Goal: Task Accomplishment & Management: Use online tool/utility

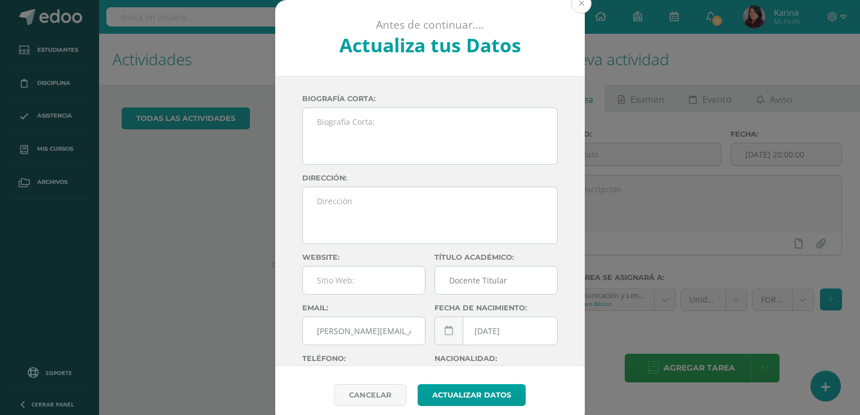
click at [571, 3] on button at bounding box center [581, 3] width 20 height 20
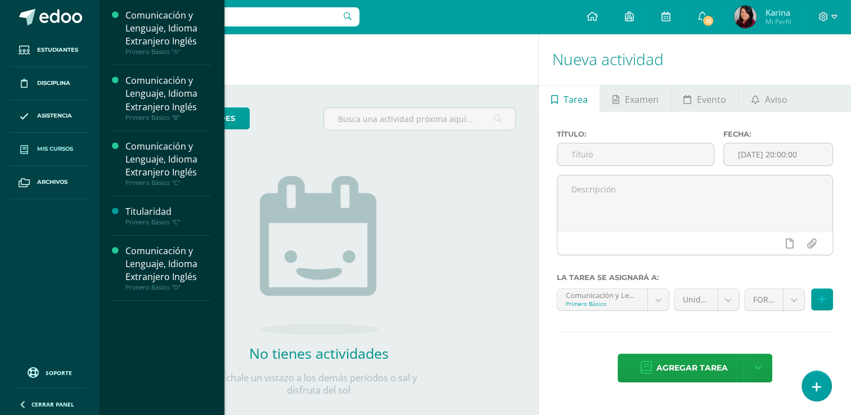
click at [41, 156] on link "Mis cursos" at bounding box center [49, 149] width 81 height 33
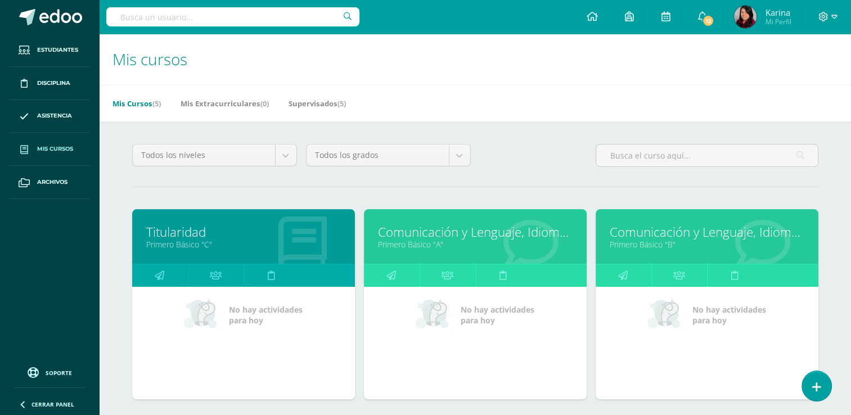
click at [41, 156] on link "Mis cursos" at bounding box center [49, 149] width 81 height 33
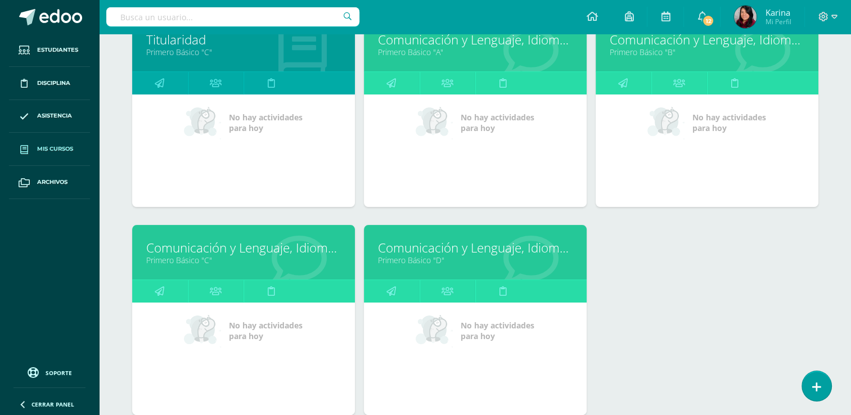
scroll to position [193, 0]
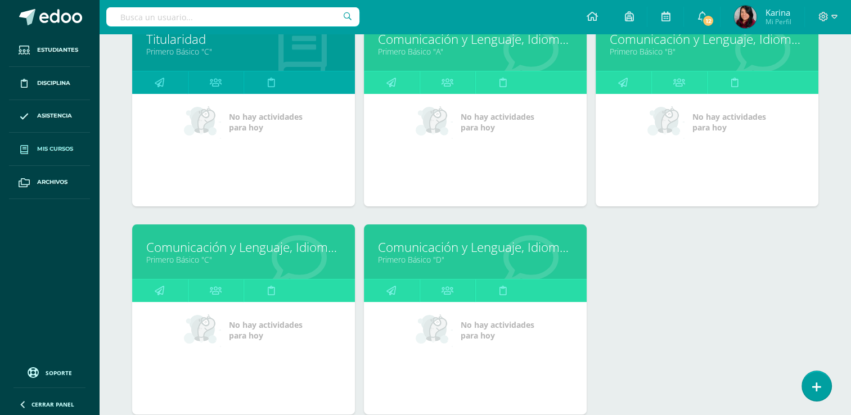
click at [239, 255] on link "Primero Básico "C"" at bounding box center [243, 259] width 195 height 11
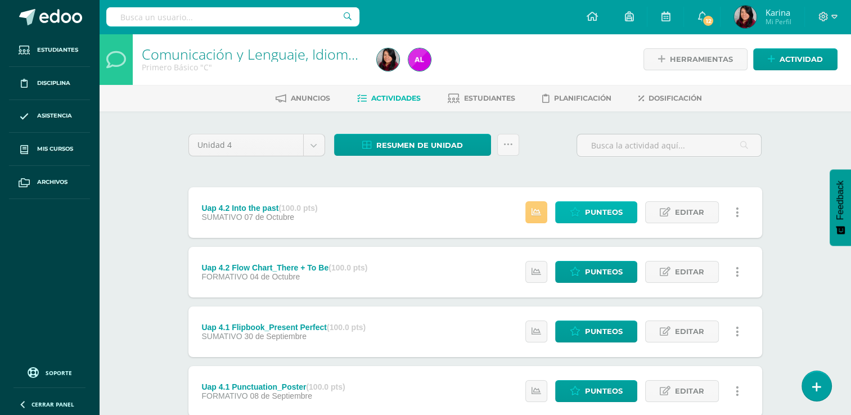
click at [607, 213] on span "Punteos" at bounding box center [604, 212] width 38 height 21
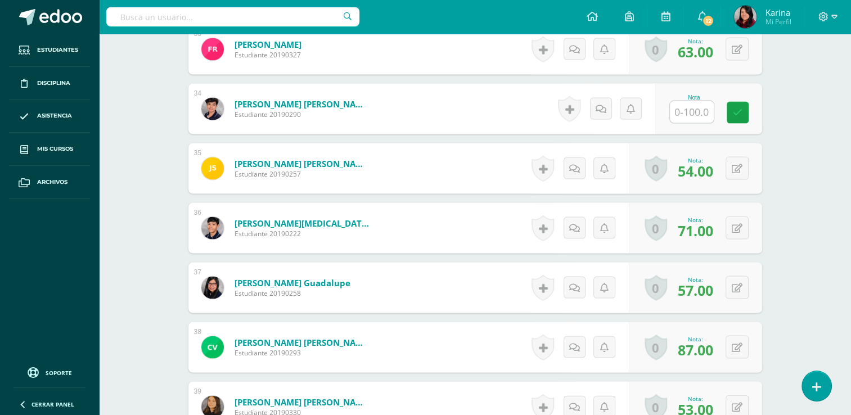
scroll to position [2421, 0]
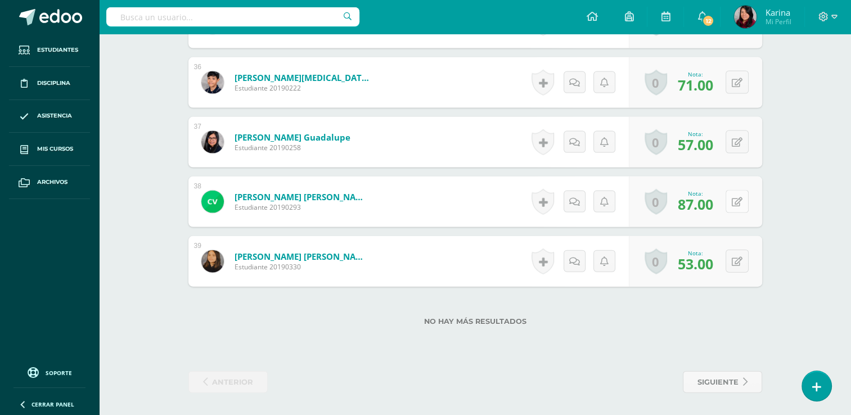
click at [736, 206] on button at bounding box center [737, 201] width 23 height 23
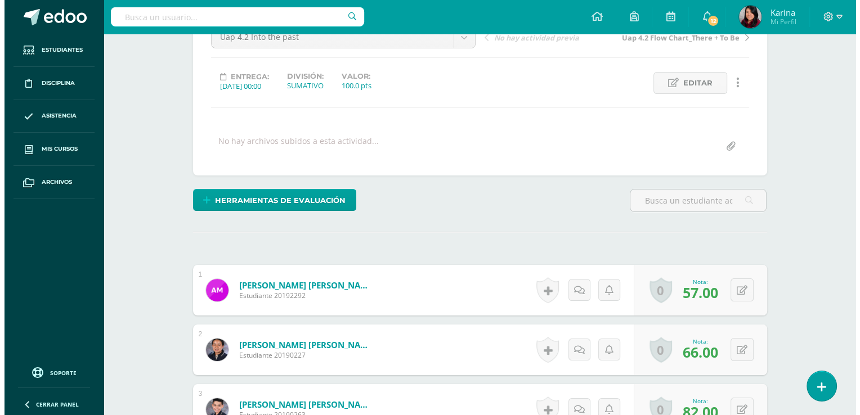
scroll to position [0, 0]
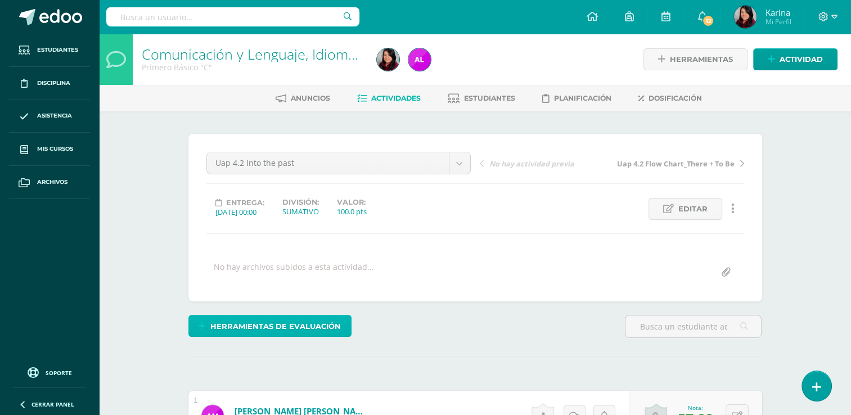
click at [301, 330] on span "Herramientas de evaluación" at bounding box center [275, 326] width 131 height 21
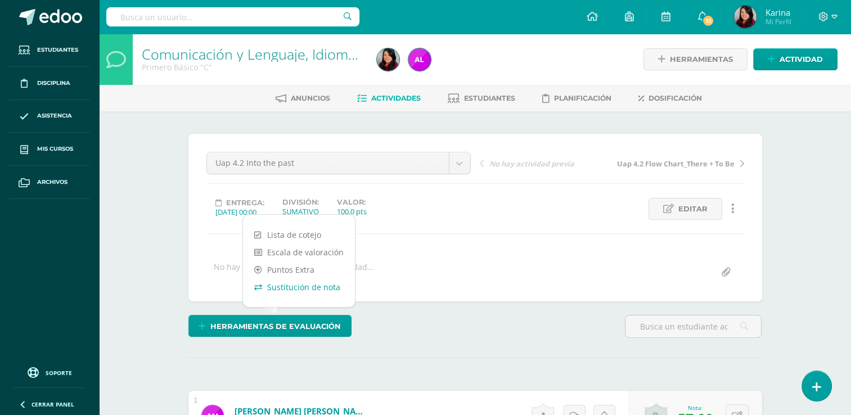
click at [293, 289] on link "Sustitución de nota" at bounding box center [299, 287] width 112 height 17
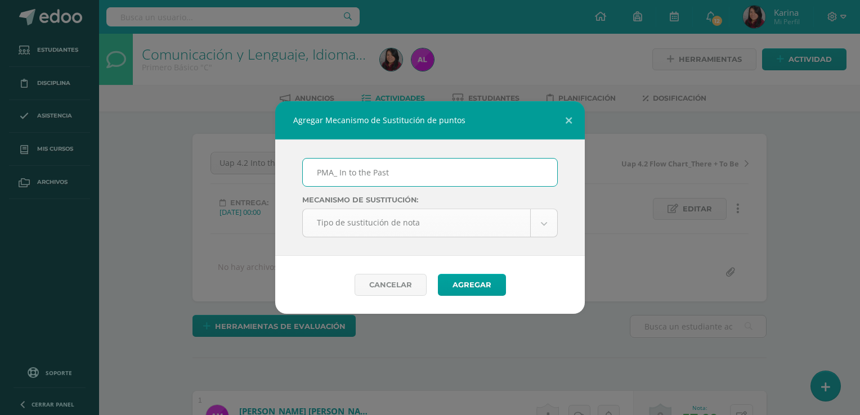
type input "PMA_ In to the Past"
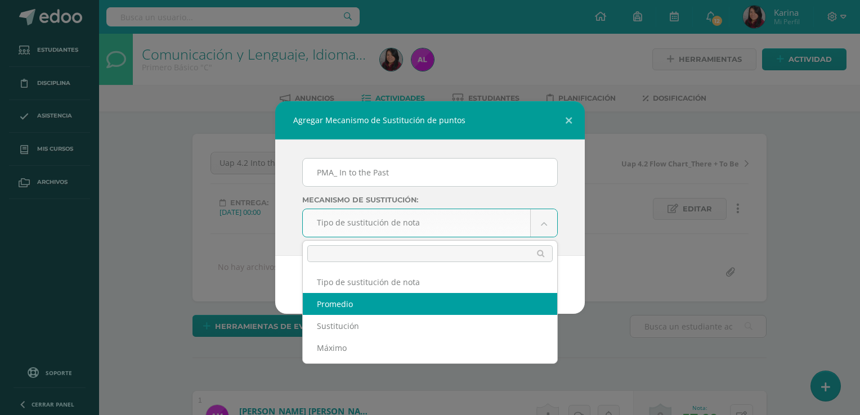
select select "average"
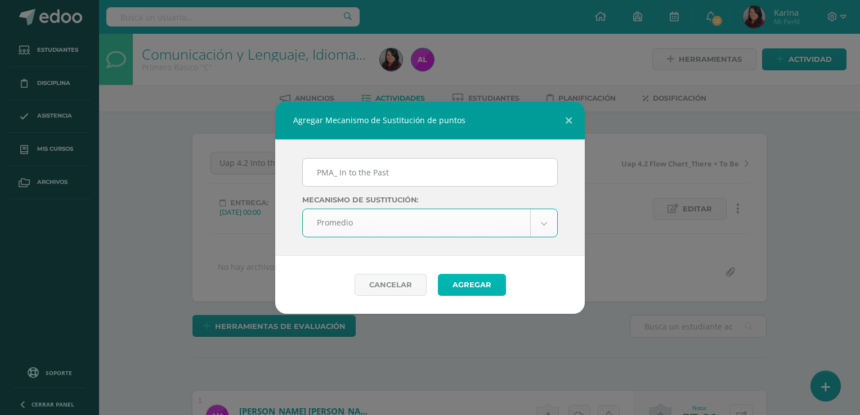
click at [461, 289] on button "Agregar" at bounding box center [472, 285] width 68 height 22
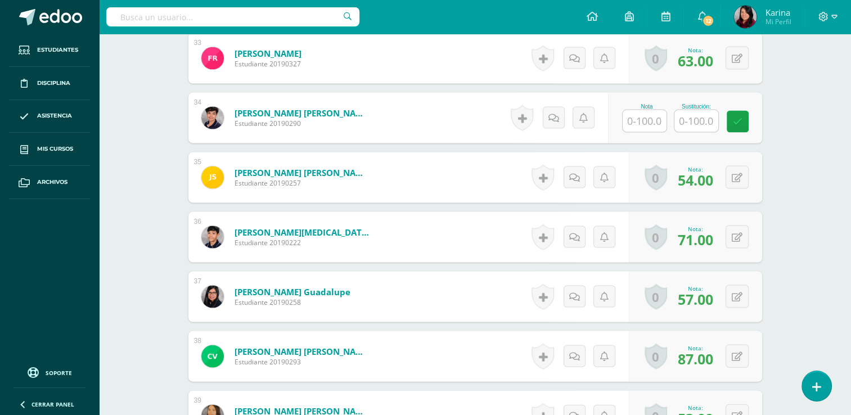
scroll to position [2467, 0]
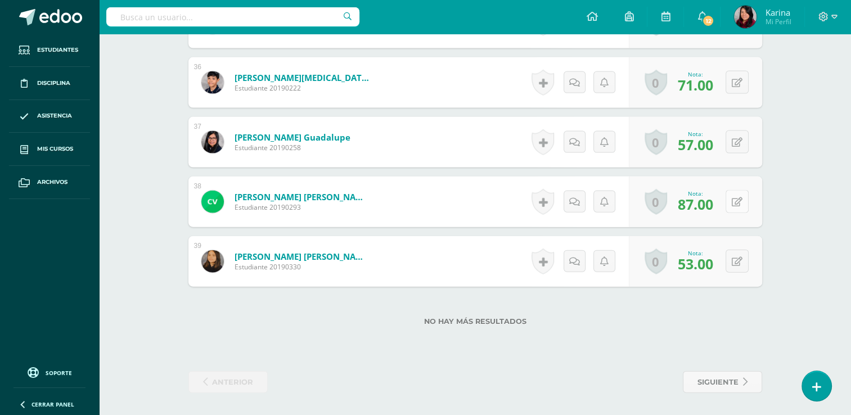
click at [742, 199] on button at bounding box center [737, 201] width 23 height 23
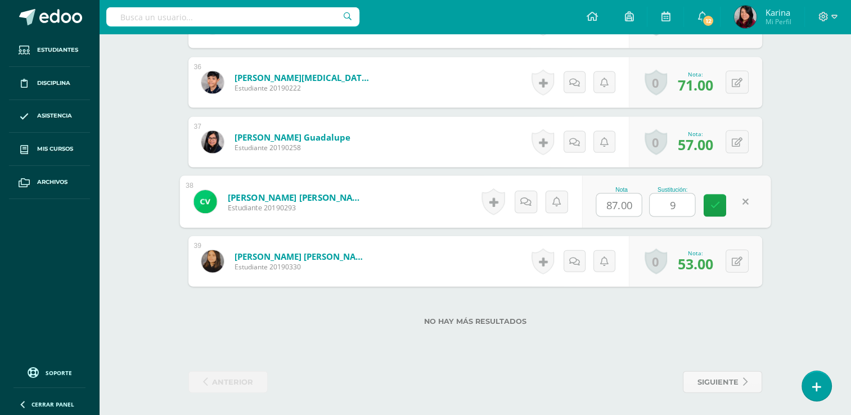
type input "93"
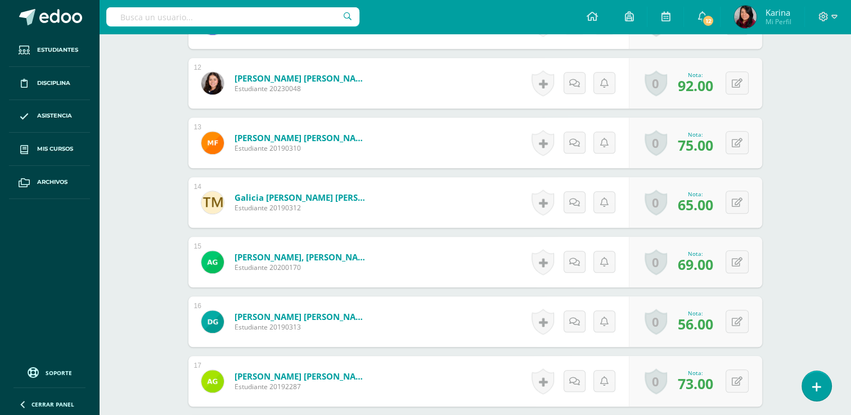
scroll to position [1035, 0]
click at [739, 325] on button at bounding box center [745, 322] width 24 height 24
click at [739, 325] on button at bounding box center [737, 321] width 23 height 23
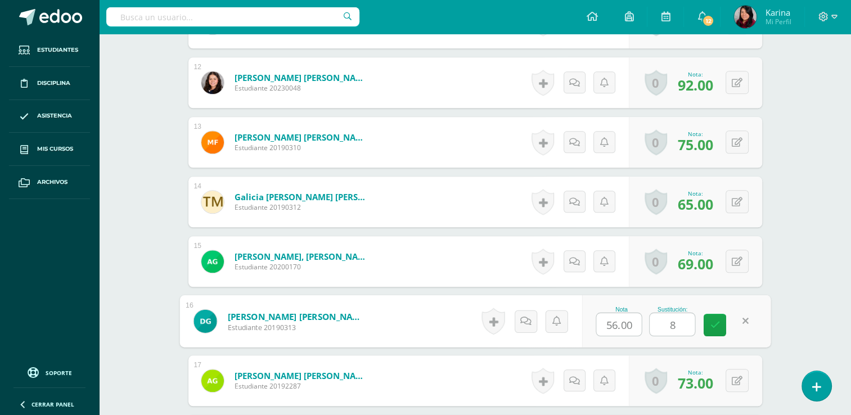
type input "82"
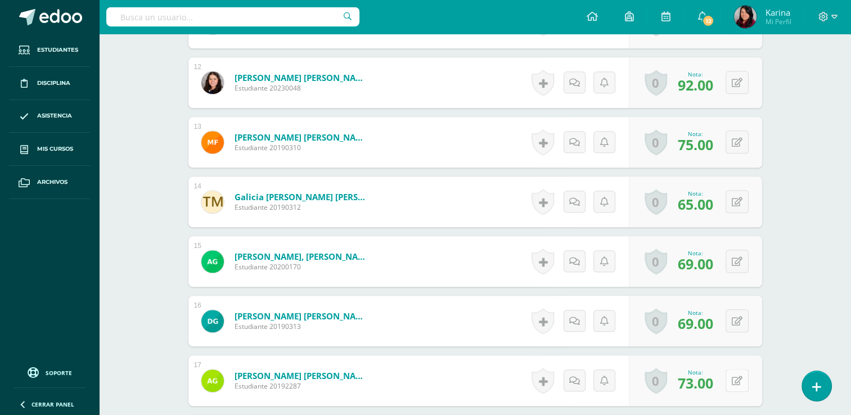
click at [737, 383] on button at bounding box center [737, 380] width 23 height 23
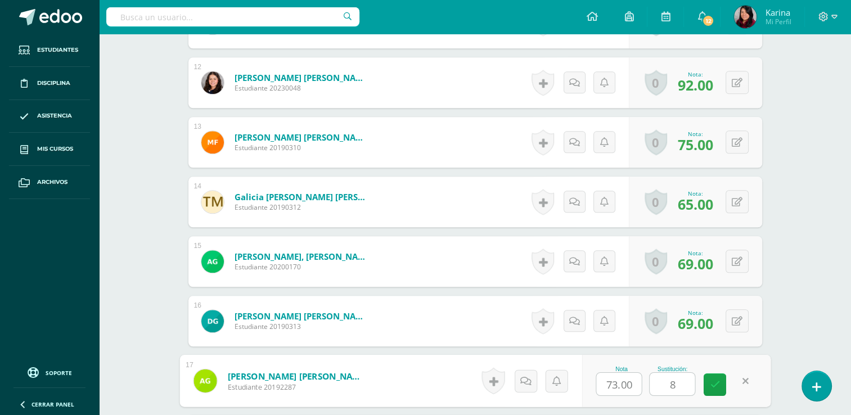
type input "87"
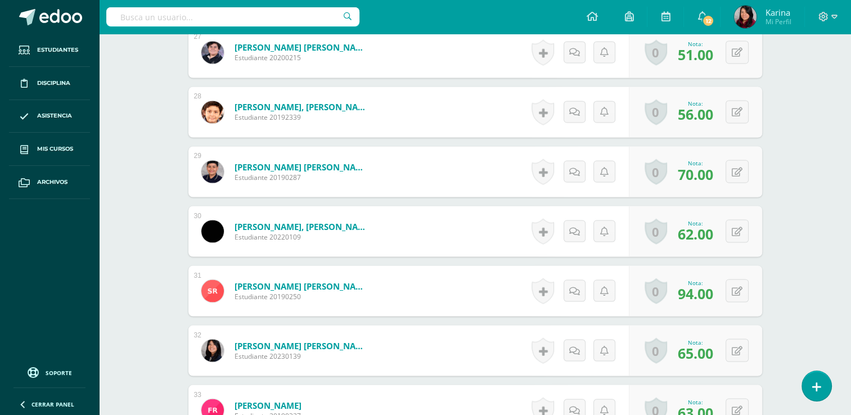
scroll to position [1865, 0]
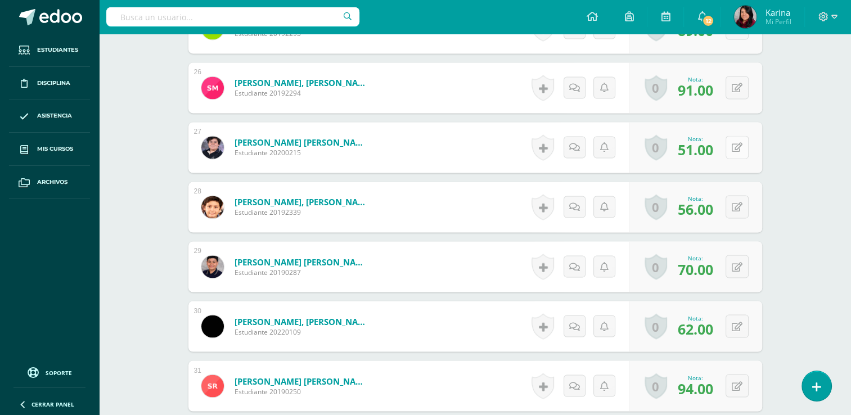
click at [741, 147] on icon at bounding box center [737, 148] width 11 height 10
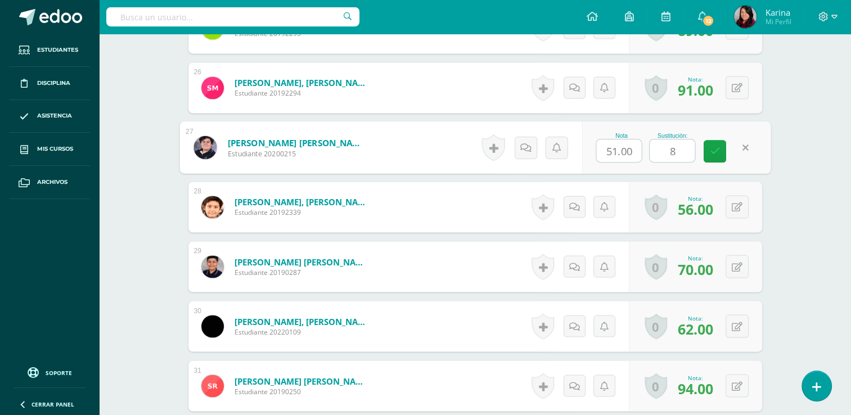
type input "83"
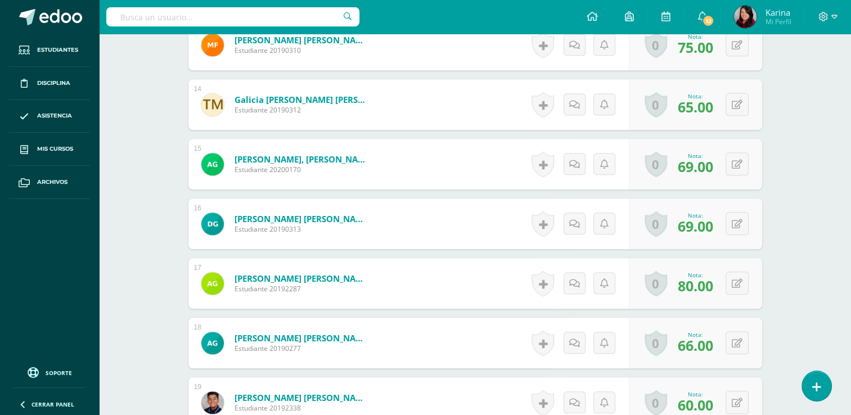
scroll to position [1146, 0]
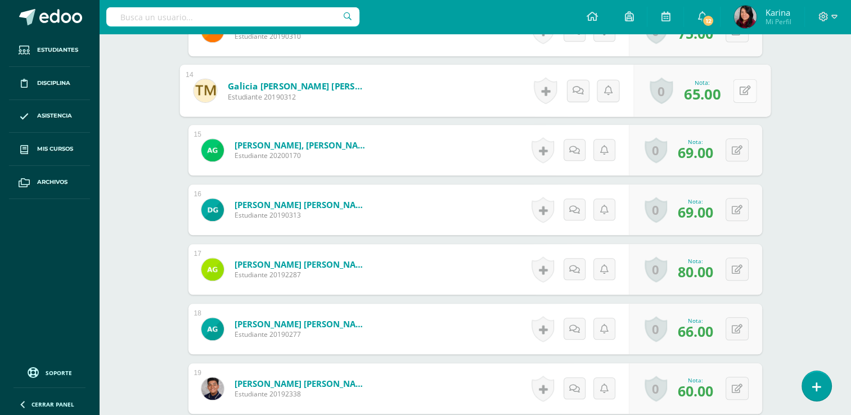
click at [732, 95] on div "0 Logros Logros obtenidos Aún no hay logros agregados Nota: 65.00" at bounding box center [702, 91] width 137 height 52
click at [752, 89] on button at bounding box center [745, 91] width 24 height 24
type input "82"
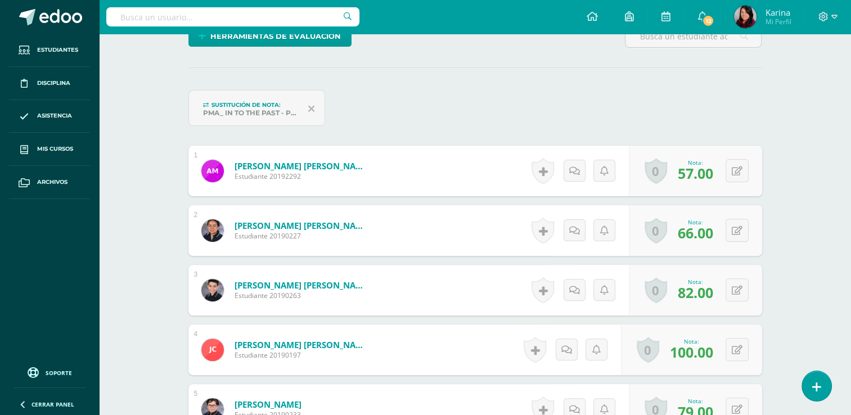
scroll to position [298, 0]
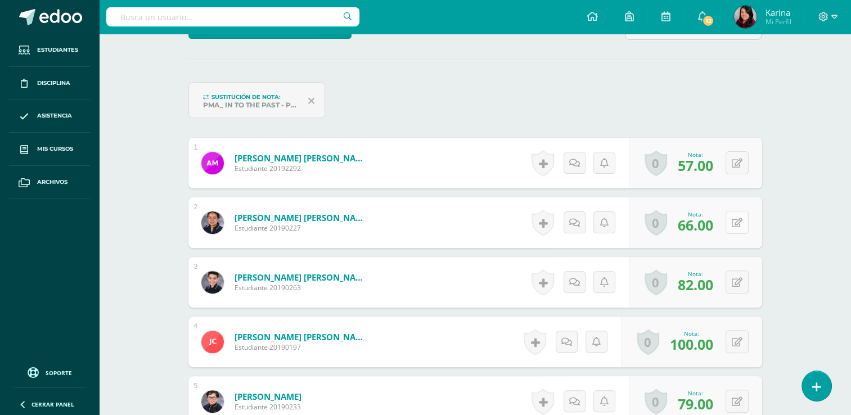
click at [745, 217] on button at bounding box center [737, 222] width 23 height 23
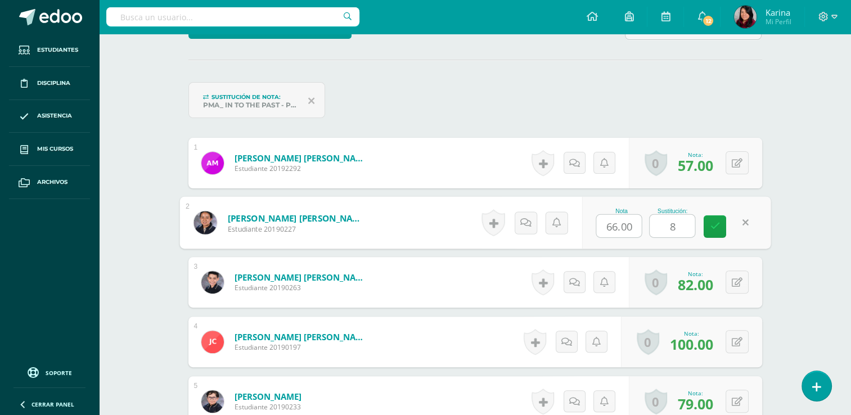
type input "82"
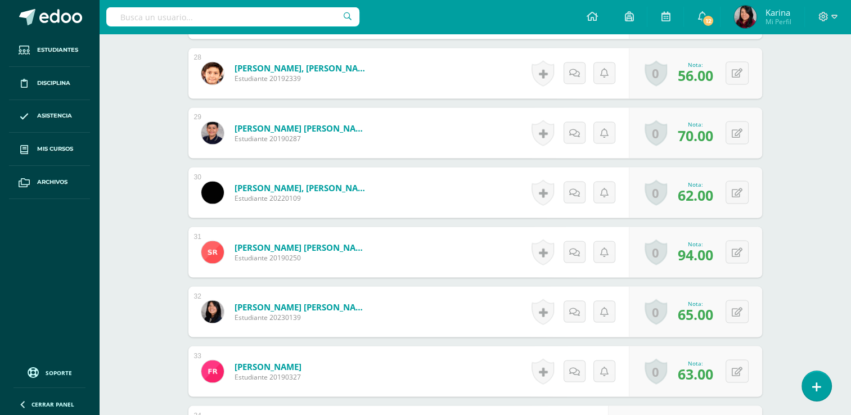
scroll to position [1983, 0]
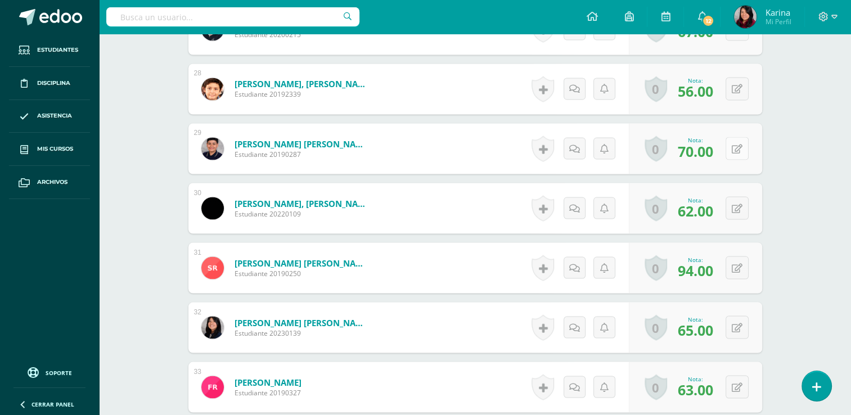
click at [733, 148] on button at bounding box center [737, 148] width 23 height 23
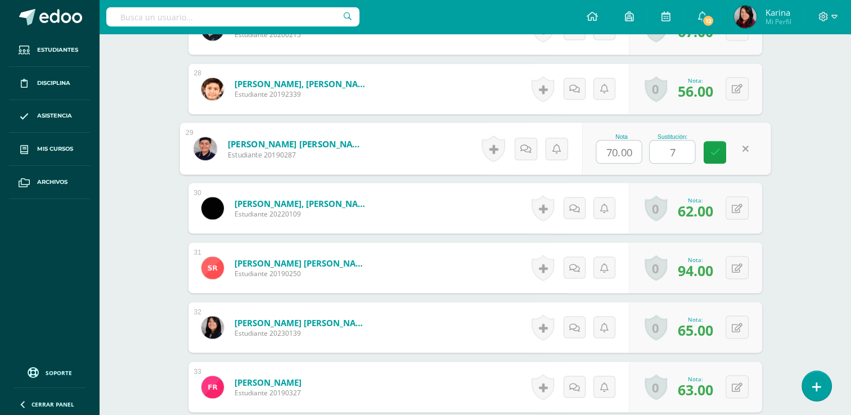
type input "75"
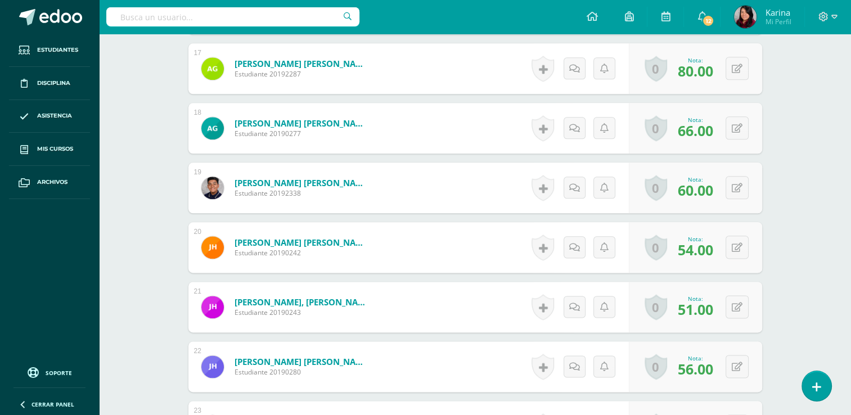
scroll to position [1337, 0]
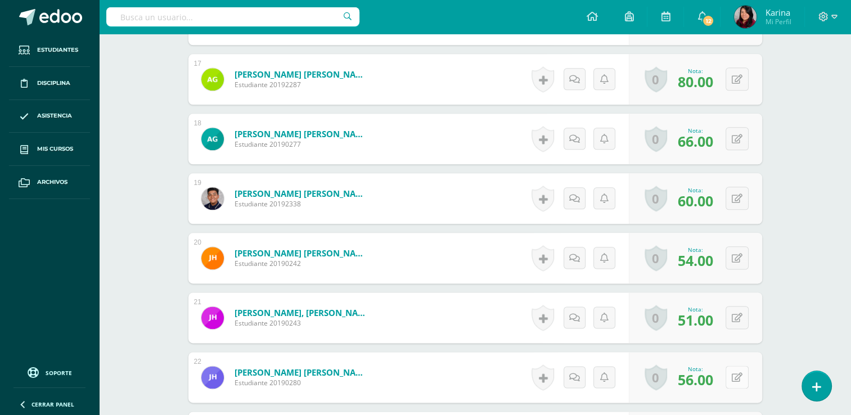
click at [735, 378] on button at bounding box center [737, 377] width 23 height 23
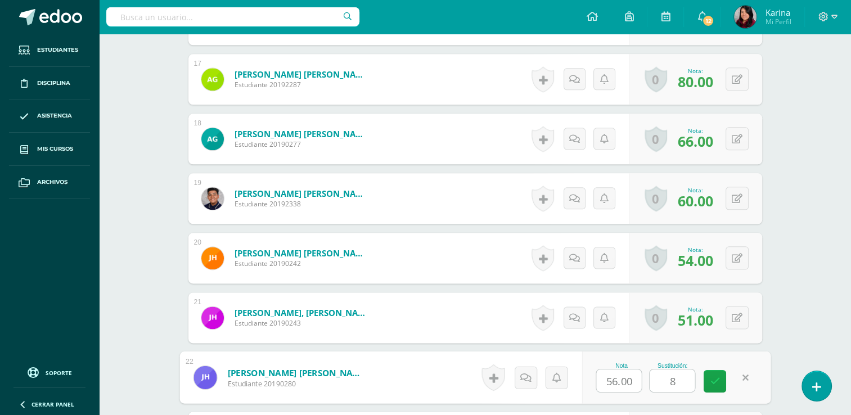
type input "83"
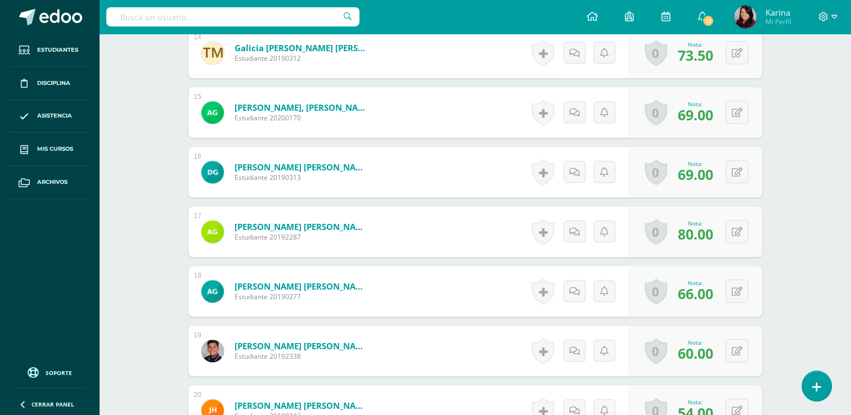
scroll to position [1179, 0]
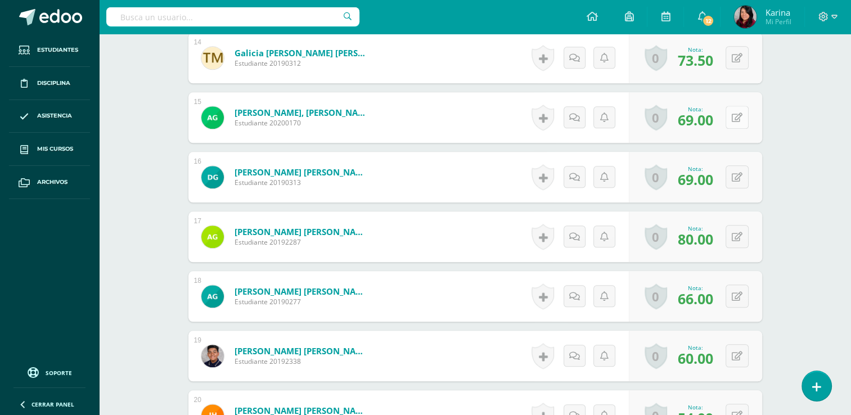
click at [738, 122] on button at bounding box center [737, 117] width 23 height 23
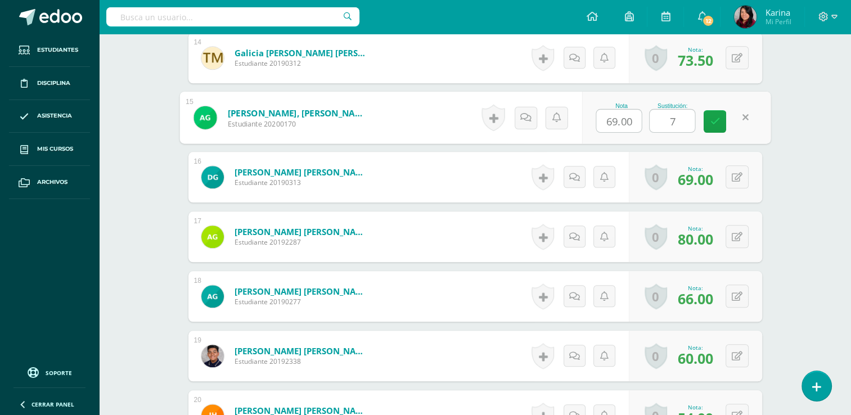
type input "79"
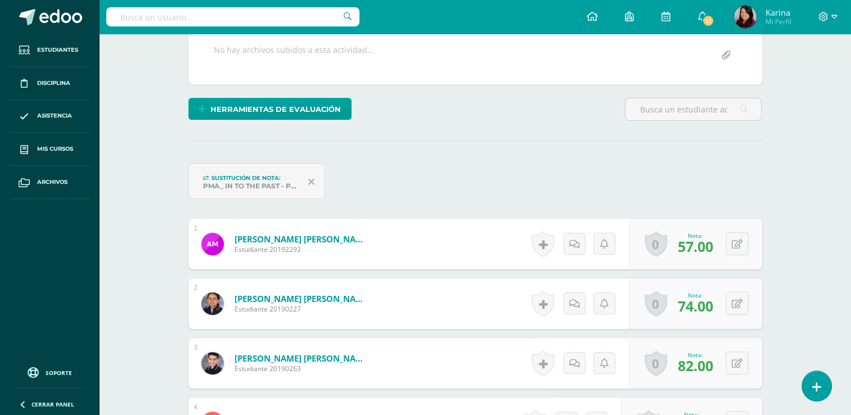
scroll to position [216, 0]
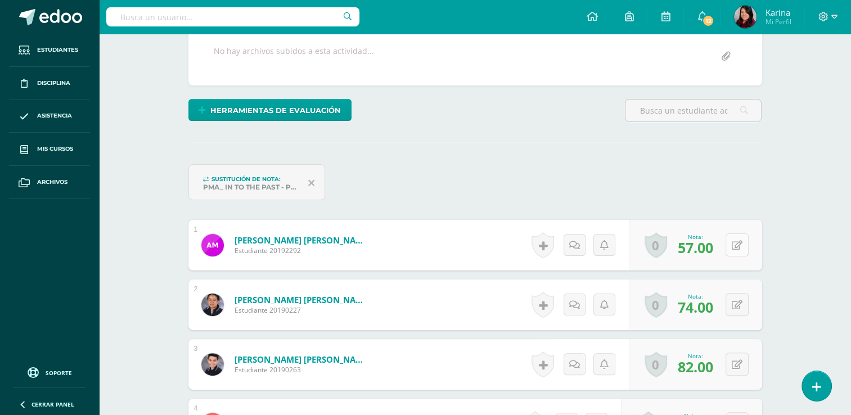
click at [739, 249] on button at bounding box center [737, 245] width 23 height 23
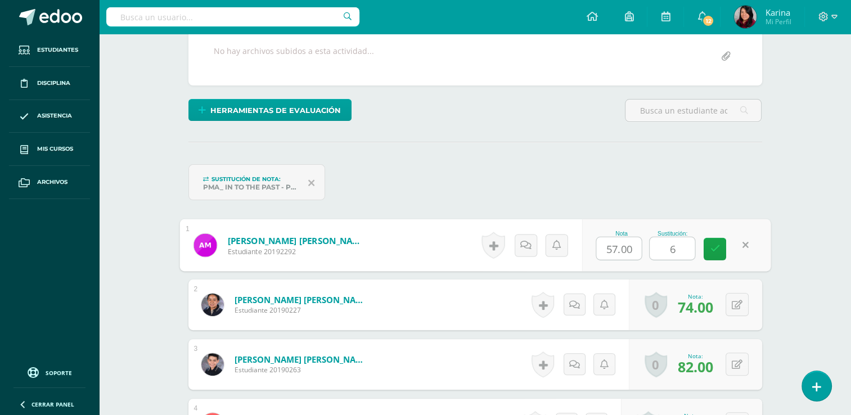
type input "64"
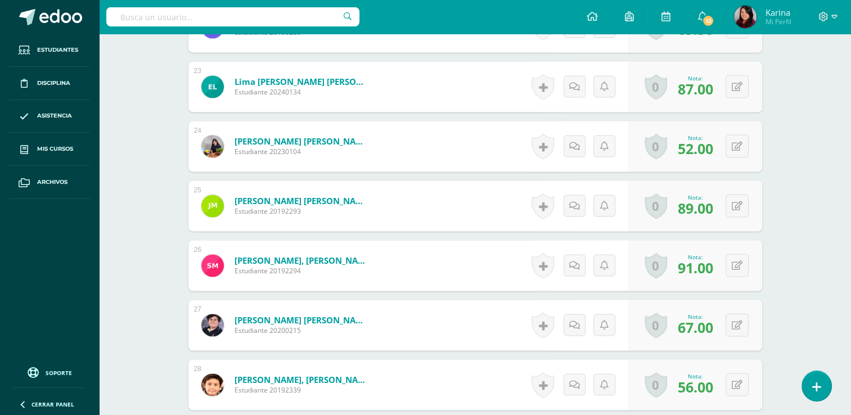
scroll to position [1688, 0]
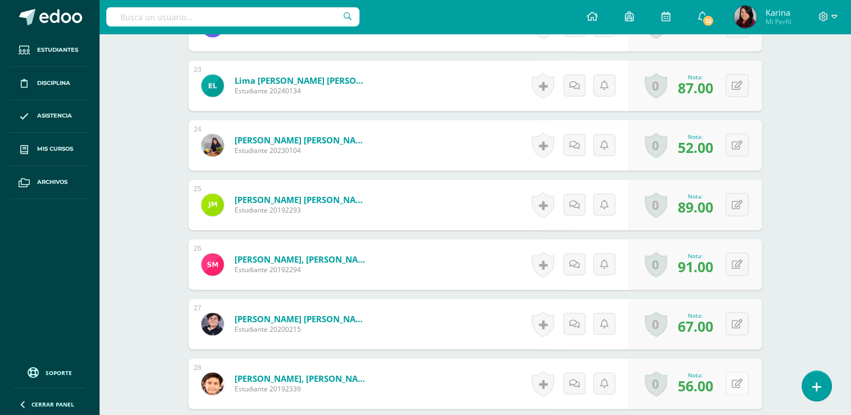
click at [741, 385] on icon at bounding box center [737, 384] width 11 height 10
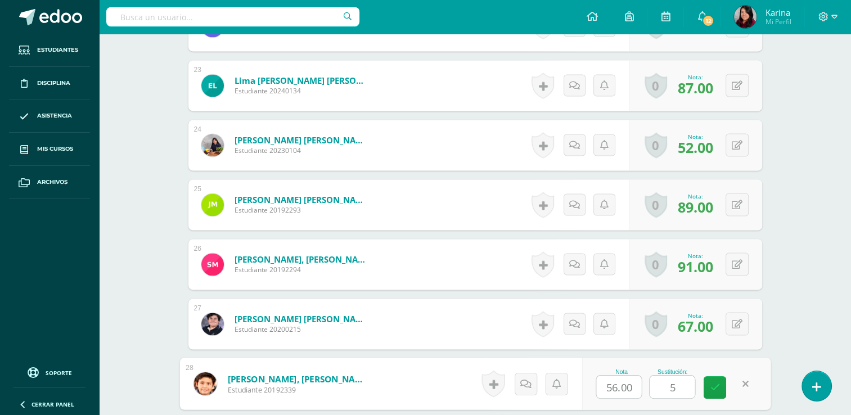
type input "58"
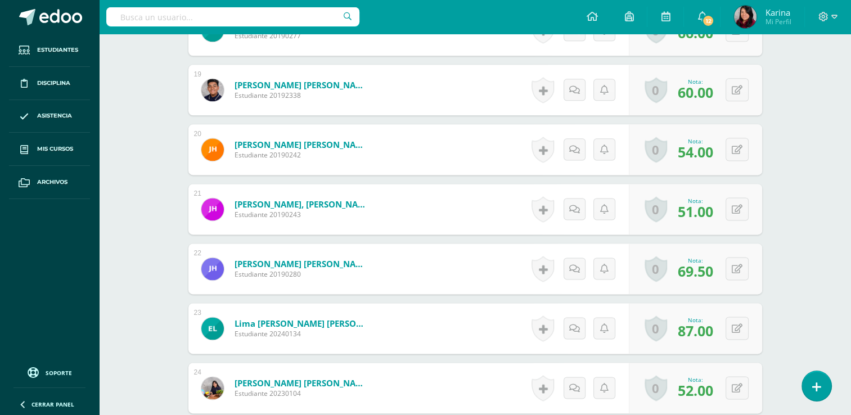
scroll to position [1445, 0]
click at [736, 210] on button at bounding box center [737, 209] width 23 height 23
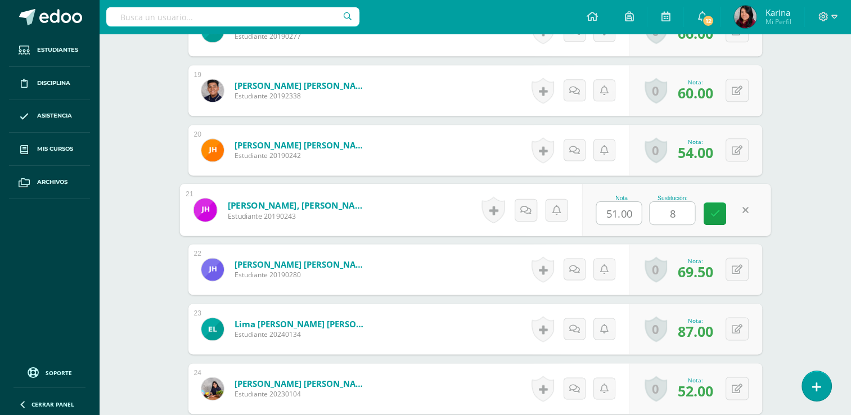
type input "85"
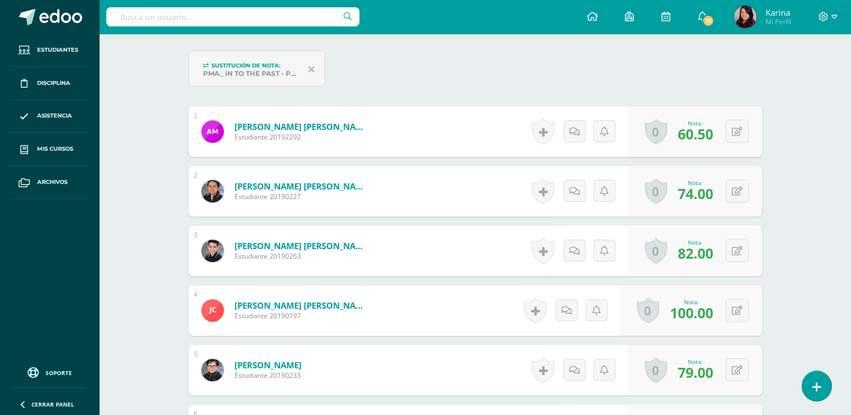
scroll to position [329, 0]
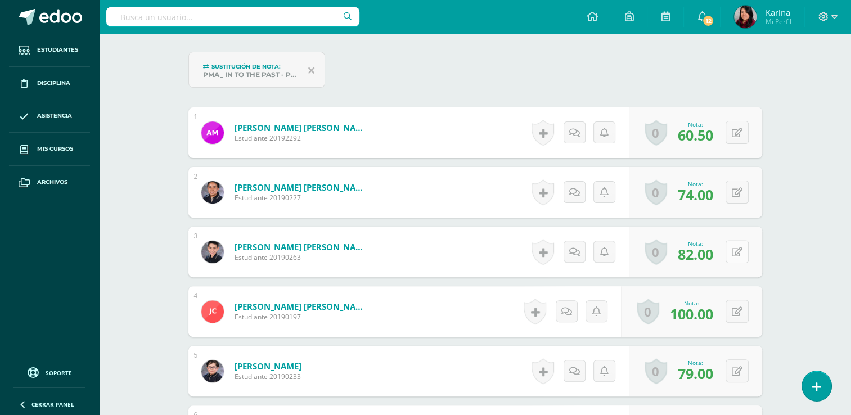
click at [734, 249] on button at bounding box center [737, 251] width 23 height 23
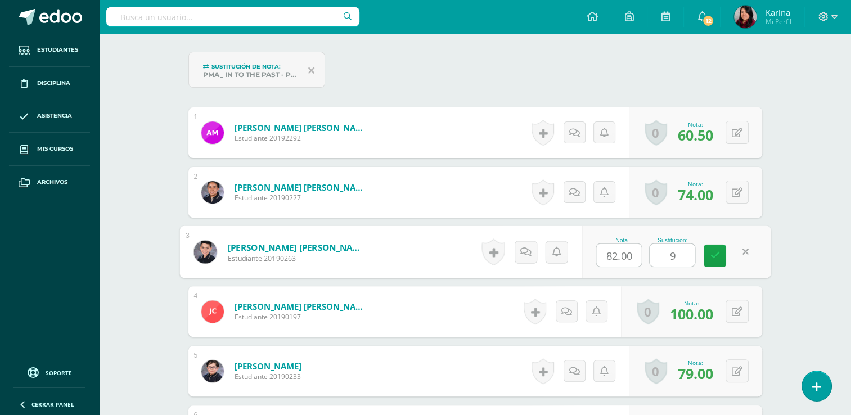
type input "90"
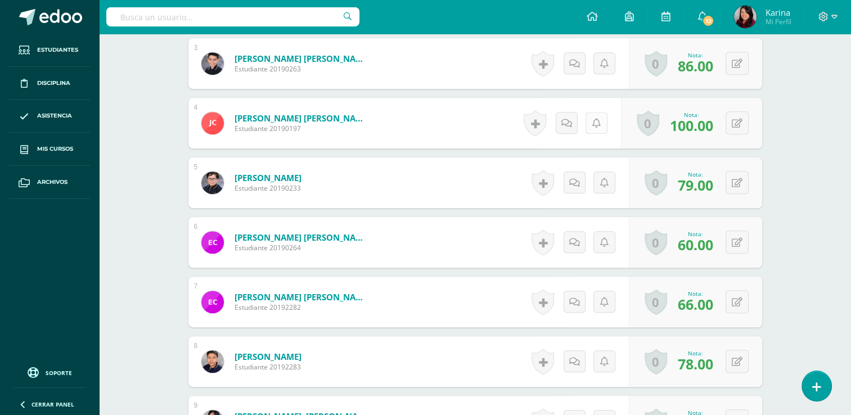
scroll to position [519, 0]
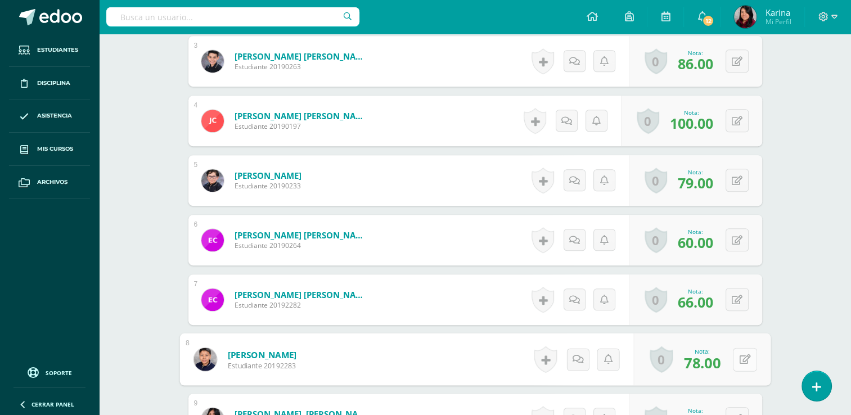
click at [734, 357] on button at bounding box center [745, 360] width 24 height 24
type input "80"
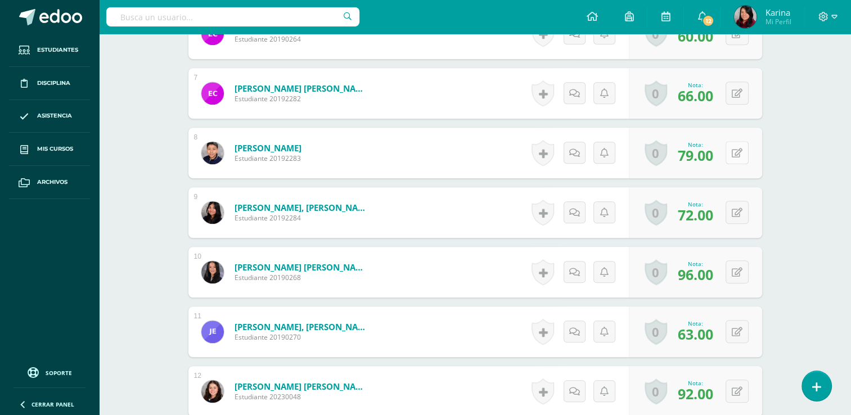
scroll to position [725, 0]
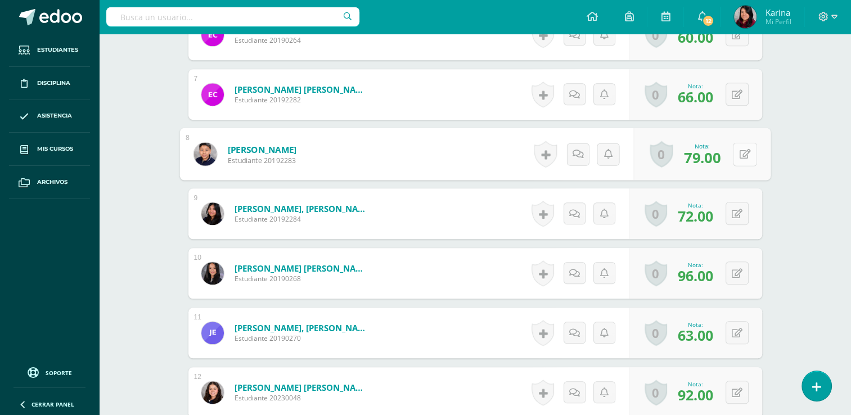
click at [739, 150] on icon at bounding box center [744, 154] width 11 height 10
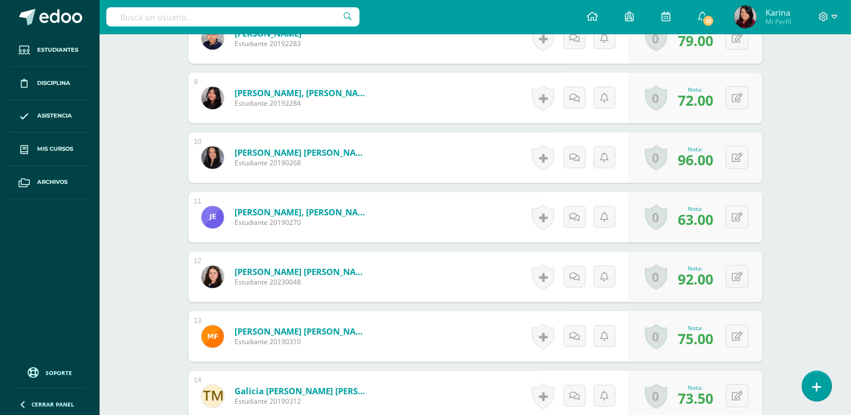
scroll to position [851, 0]
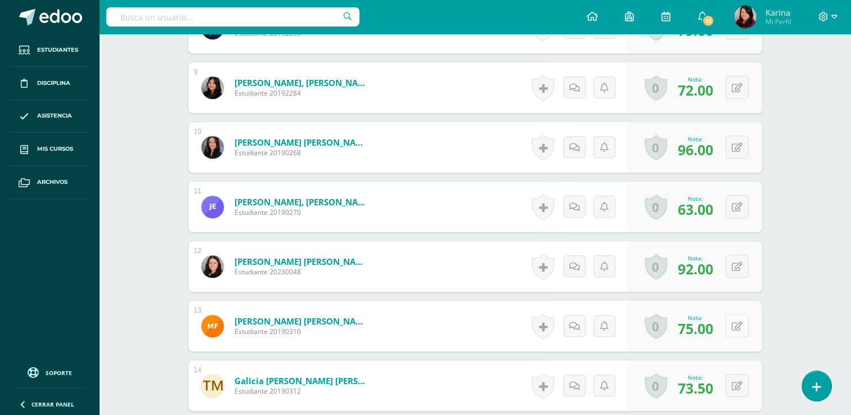
click at [743, 323] on button at bounding box center [737, 326] width 23 height 23
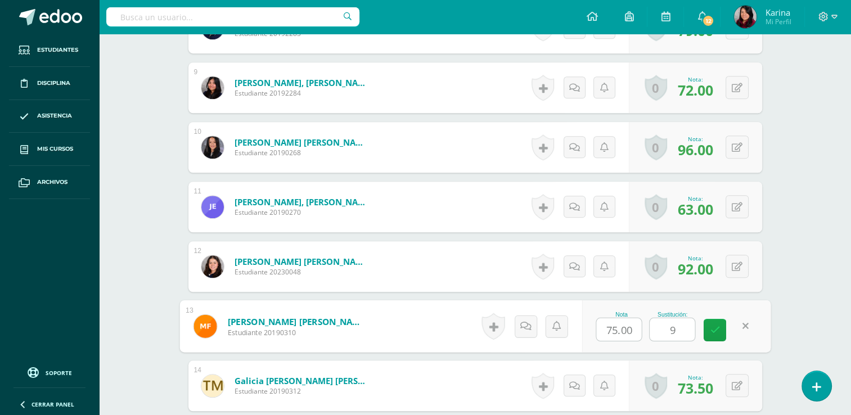
type input "95"
click at [743, 323] on button at bounding box center [745, 327] width 24 height 24
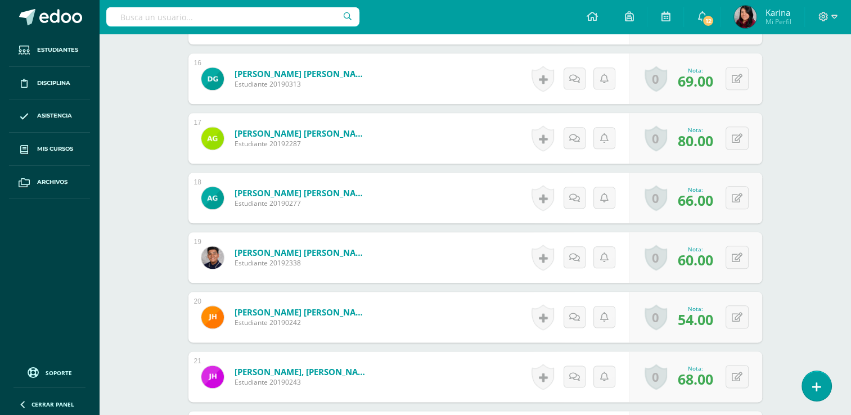
scroll to position [1278, 0]
click at [732, 316] on button at bounding box center [737, 316] width 23 height 23
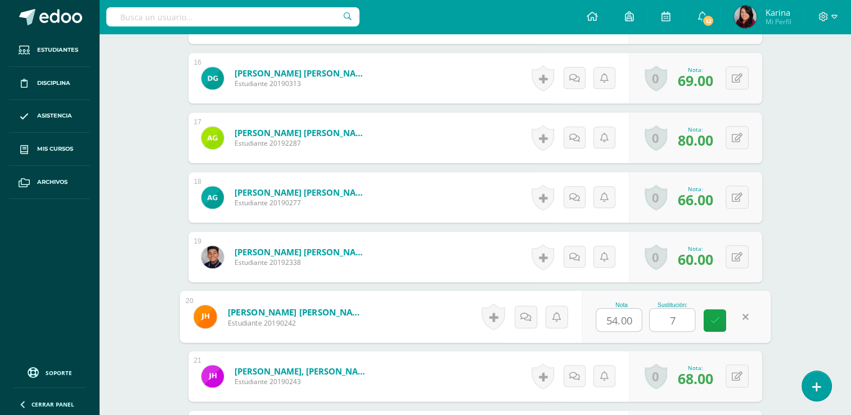
type input "75"
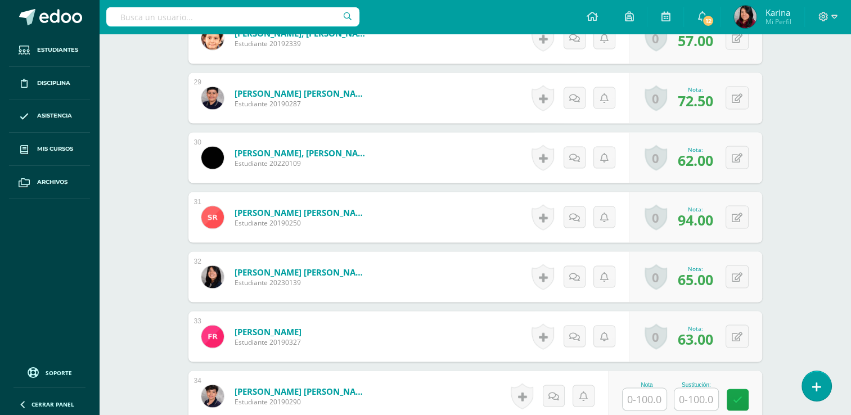
scroll to position [2467, 0]
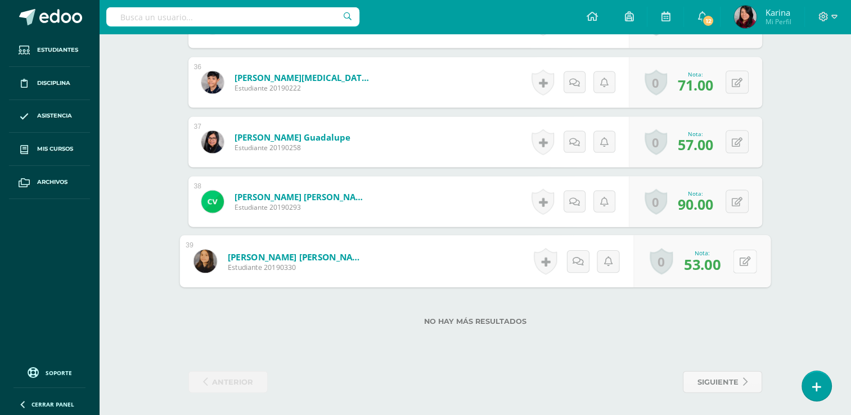
click at [735, 259] on button at bounding box center [745, 262] width 24 height 24
type input "75"
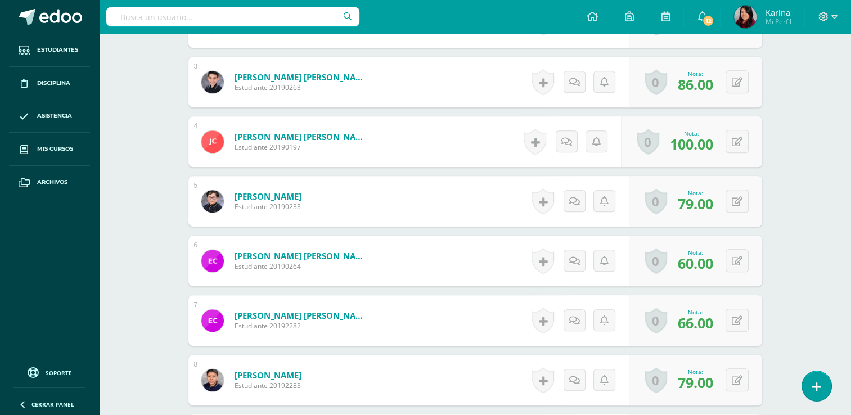
scroll to position [502, 0]
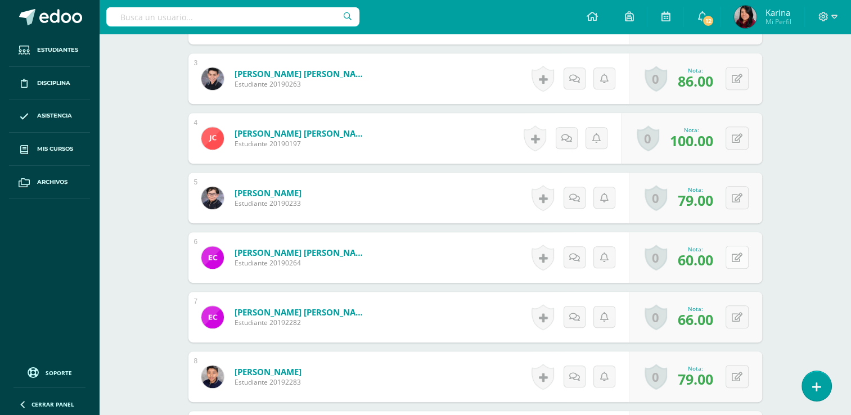
click at [737, 258] on icon at bounding box center [737, 258] width 11 height 10
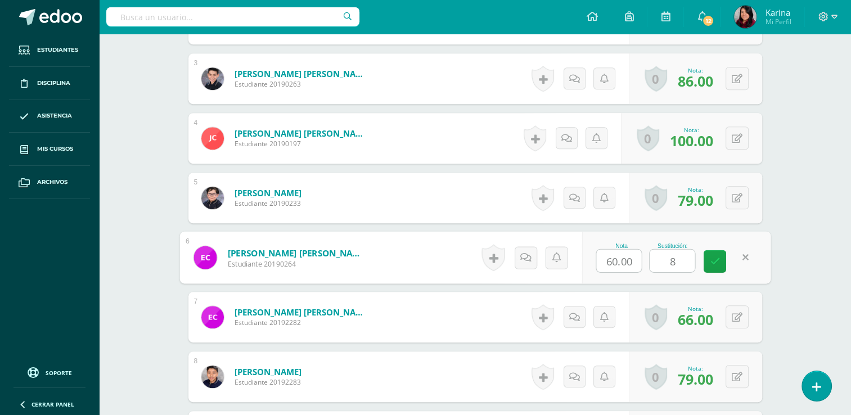
type input "86"
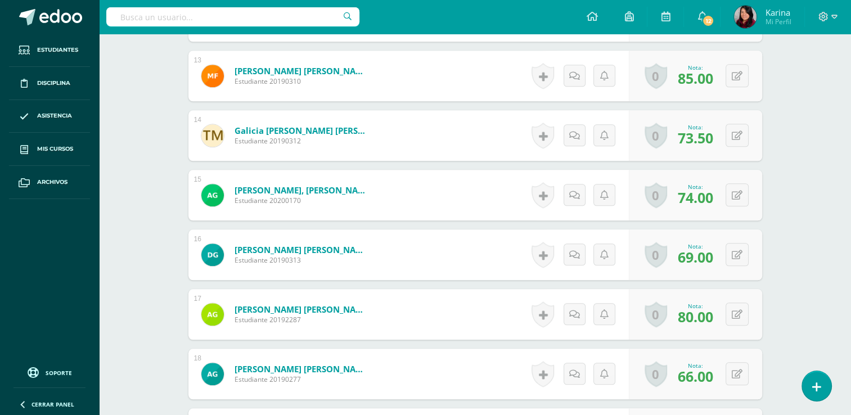
scroll to position [1101, 0]
click at [744, 367] on button at bounding box center [737, 374] width 23 height 23
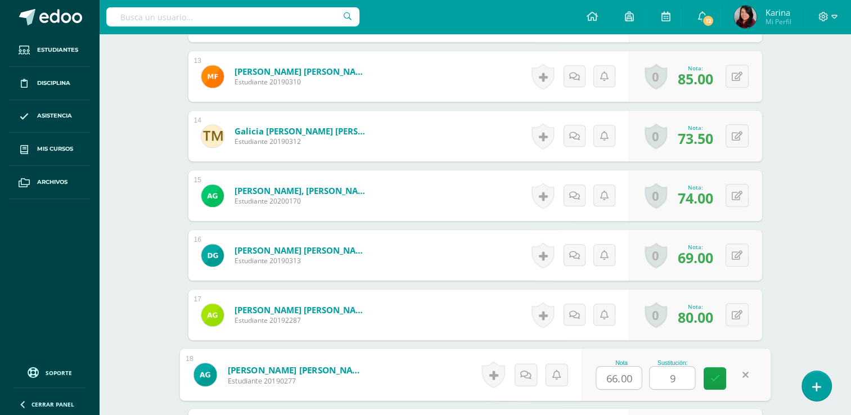
type input "91"
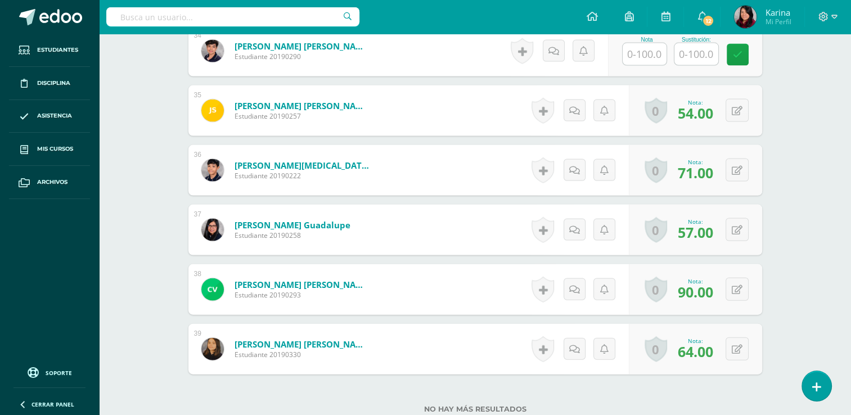
scroll to position [2378, 0]
click at [733, 113] on button at bounding box center [737, 111] width 23 height 23
click at [741, 116] on button at bounding box center [737, 111] width 23 height 23
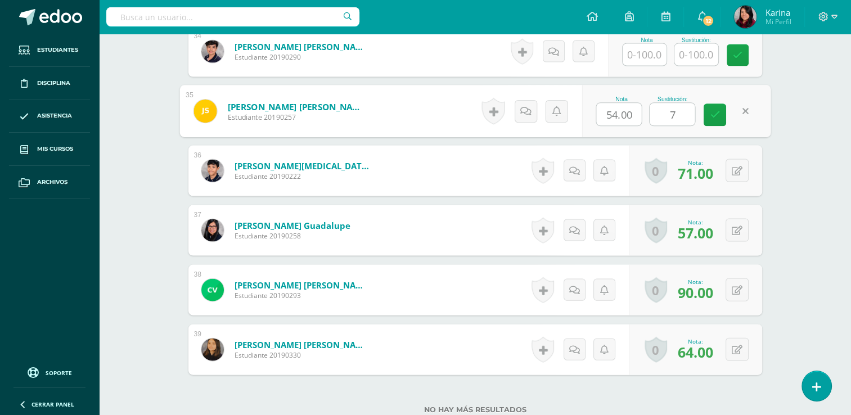
type input "73"
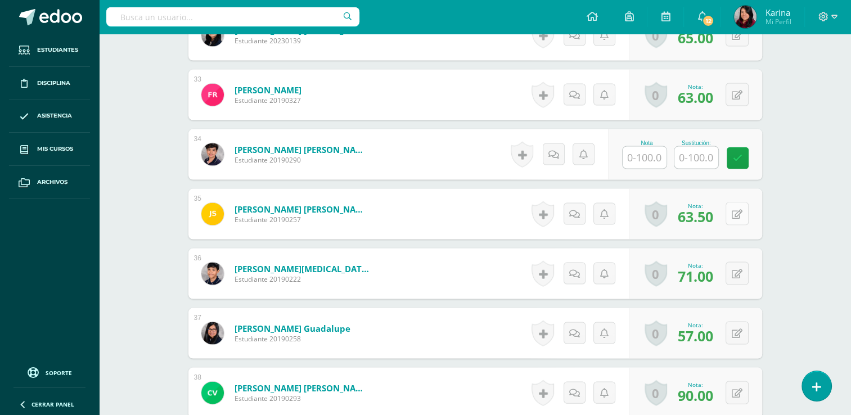
scroll to position [2276, 0]
click at [648, 152] on input "text" at bounding box center [645, 157] width 44 height 22
type input "56"
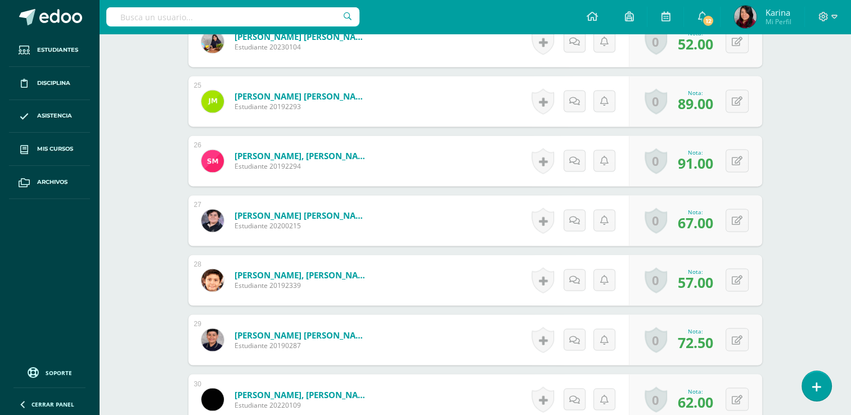
scroll to position [1792, 0]
click at [732, 218] on button at bounding box center [737, 219] width 23 height 23
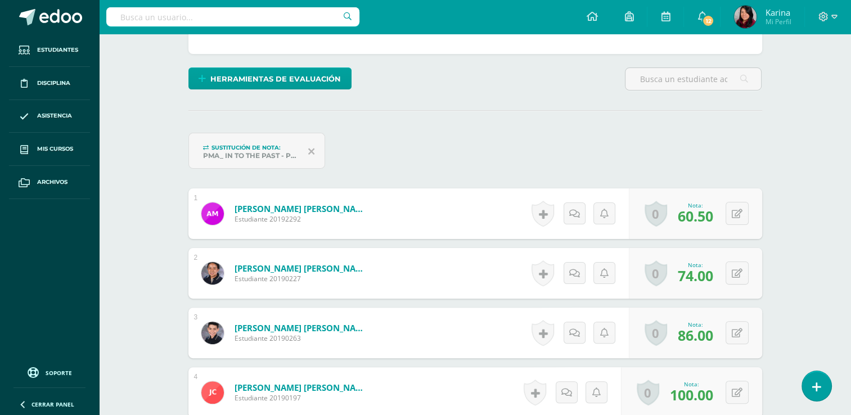
scroll to position [0, 0]
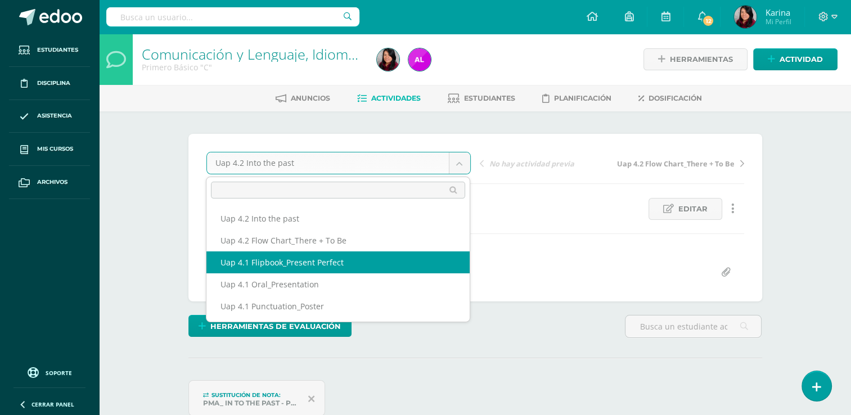
select select "/dashboard/teacher/grade-activity/227109/"
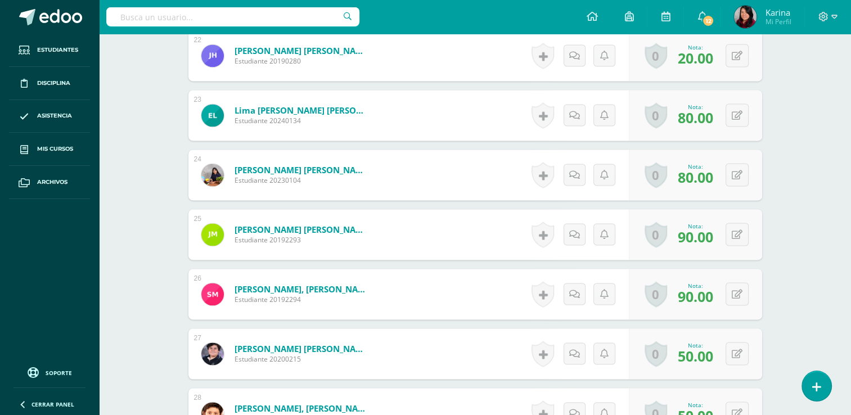
scroll to position [1626, 0]
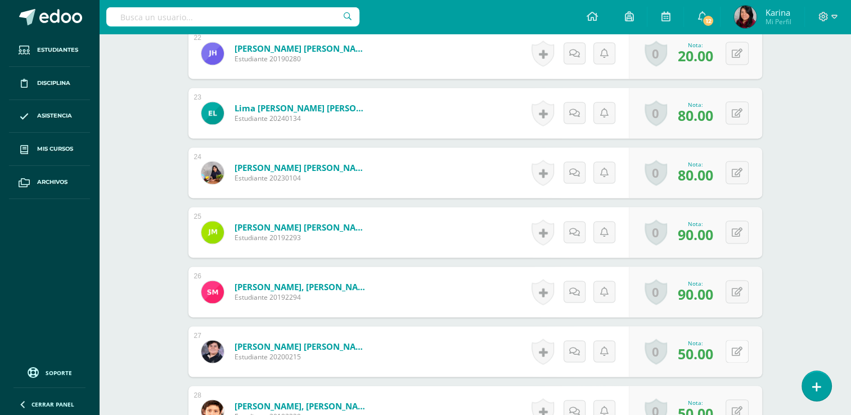
click at [738, 352] on icon at bounding box center [737, 352] width 11 height 10
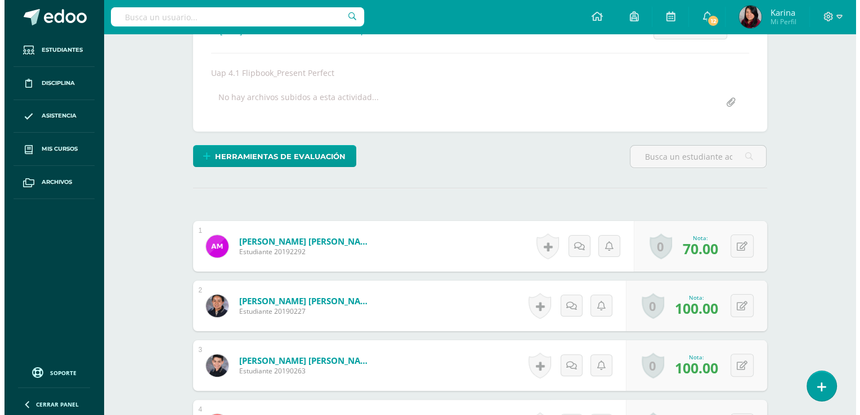
scroll to position [166, 0]
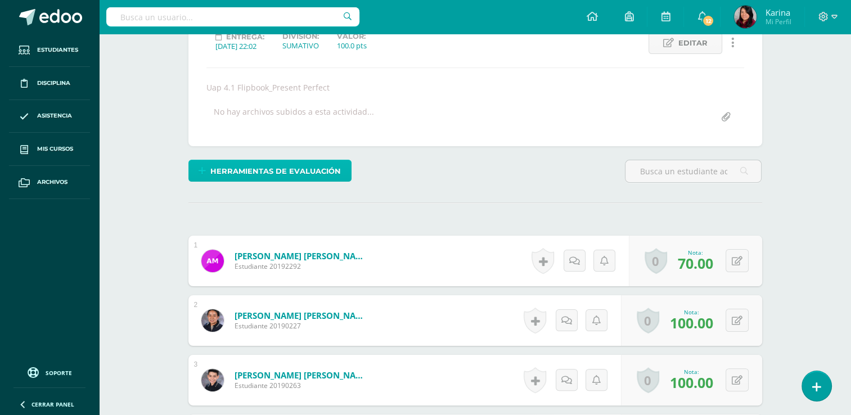
click at [267, 178] on span "Herramientas de evaluación" at bounding box center [275, 171] width 131 height 21
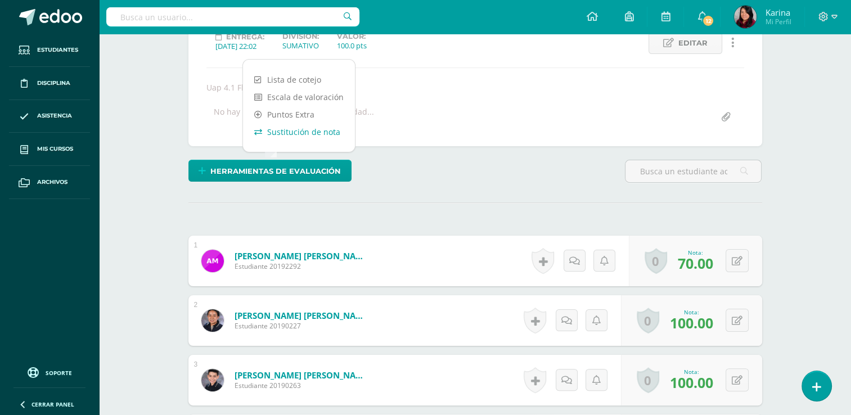
click at [295, 132] on link "Sustitución de nota" at bounding box center [299, 131] width 112 height 17
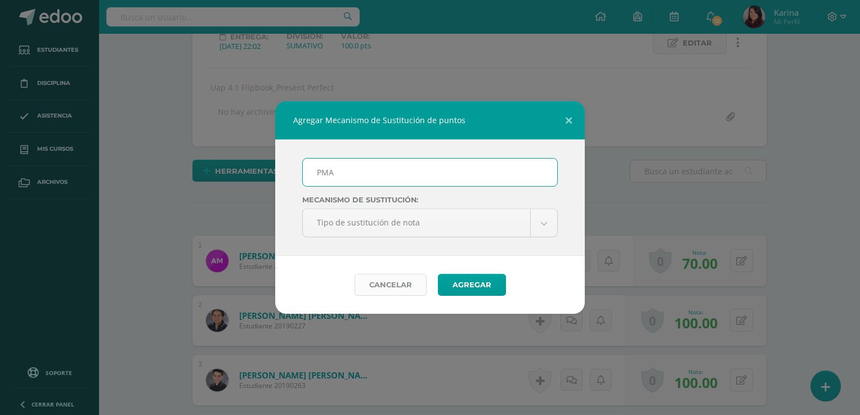
type input "PMA_In to the past"
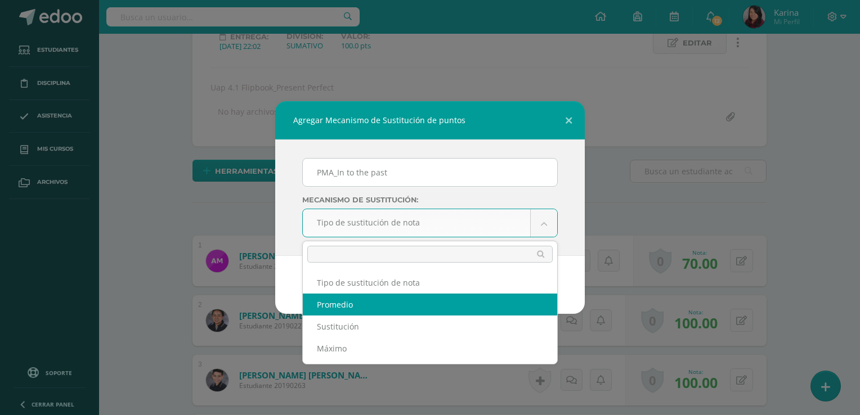
select select "average"
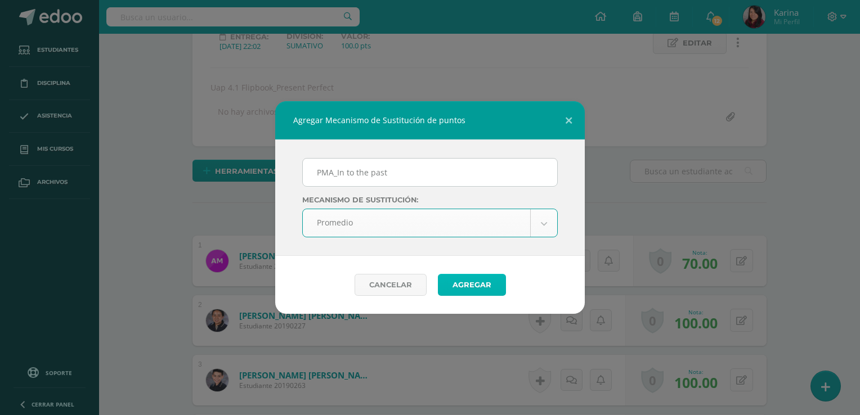
click at [475, 284] on button "Agregar" at bounding box center [472, 285] width 68 height 22
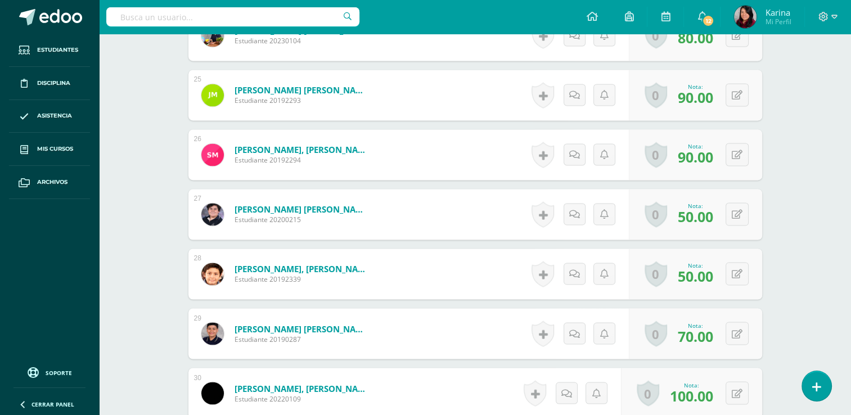
scroll to position [1808, 0]
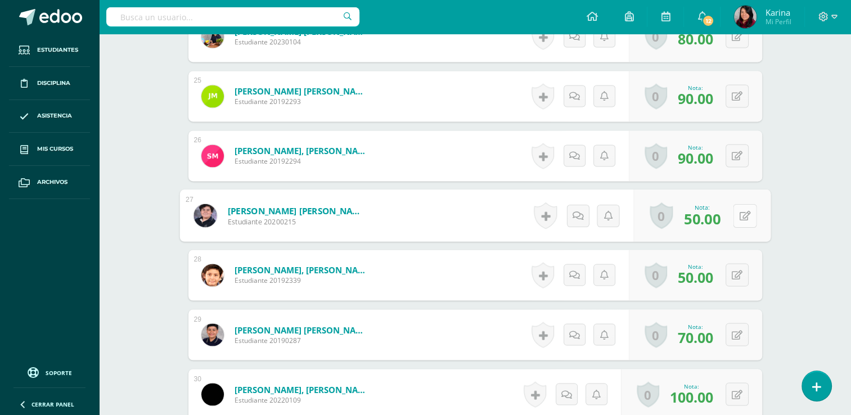
click at [733, 218] on button at bounding box center [745, 216] width 24 height 24
type input "80"
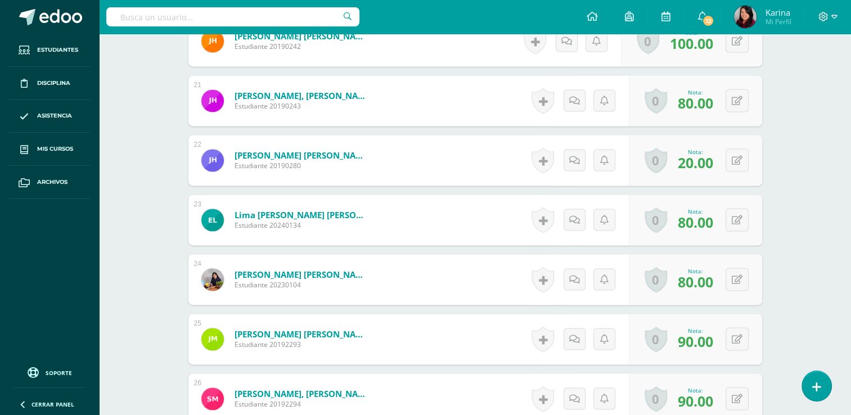
scroll to position [1576, 0]
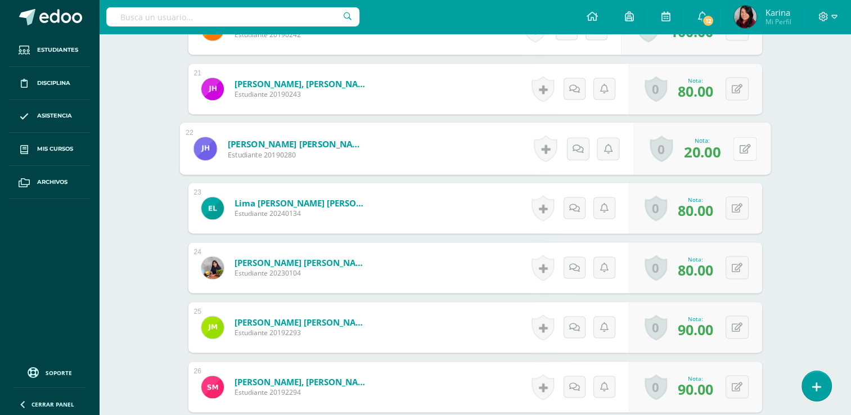
click at [740, 148] on icon at bounding box center [744, 149] width 11 height 10
type input "65"
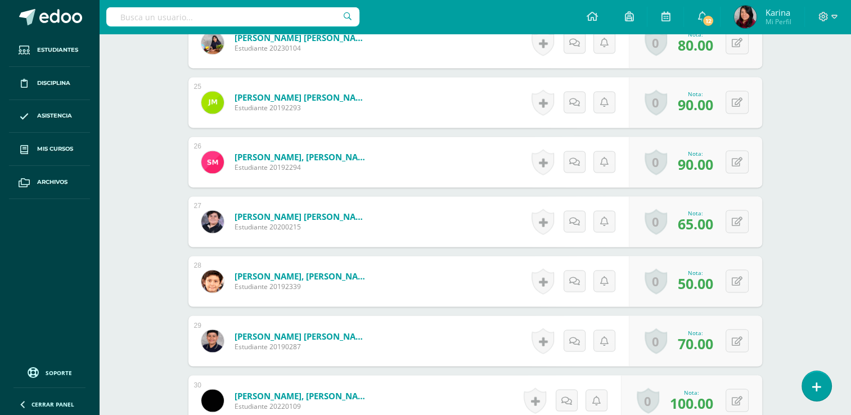
scroll to position [1803, 0]
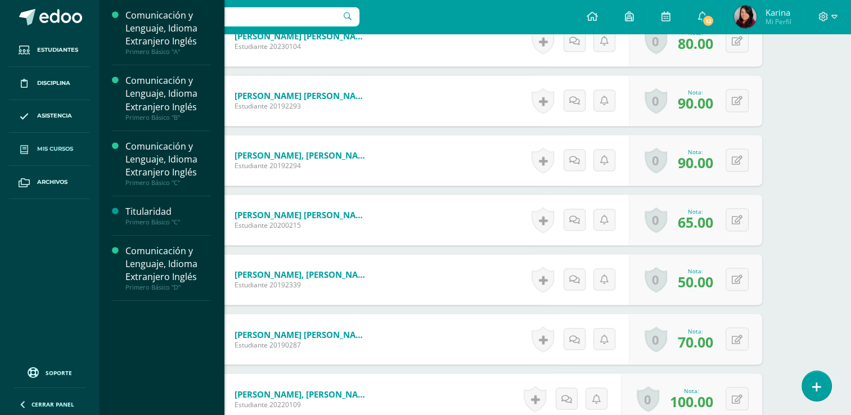
click at [52, 150] on span "Mis cursos" at bounding box center [55, 149] width 36 height 9
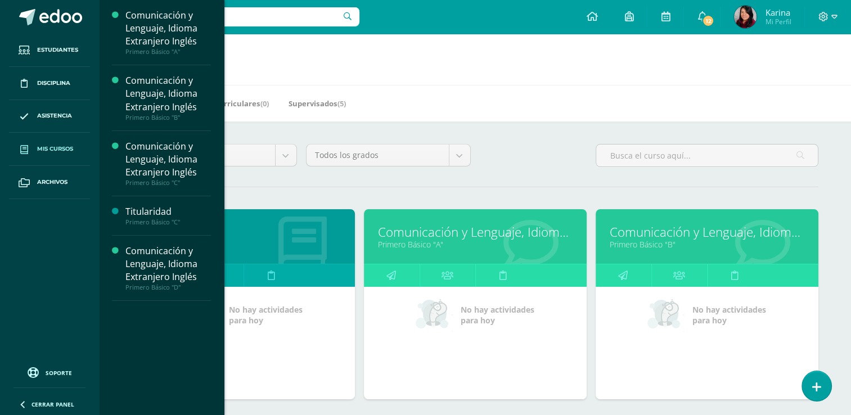
click at [529, 145] on div "Todos los niveles Todos los niveles Nuevo Ingreso Bachillerato Primaria Baja Pr…" at bounding box center [476, 160] width 696 height 32
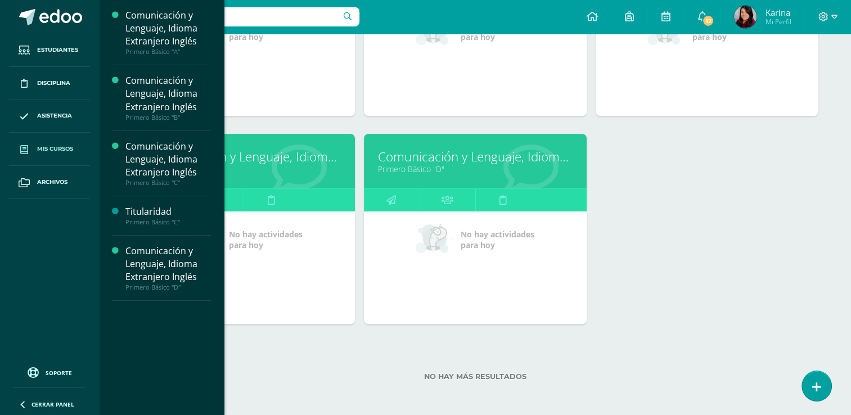
scroll to position [284, 0]
click at [313, 159] on link "Comunicación y Lenguaje, Idioma Extranjero Inglés" at bounding box center [243, 155] width 195 height 17
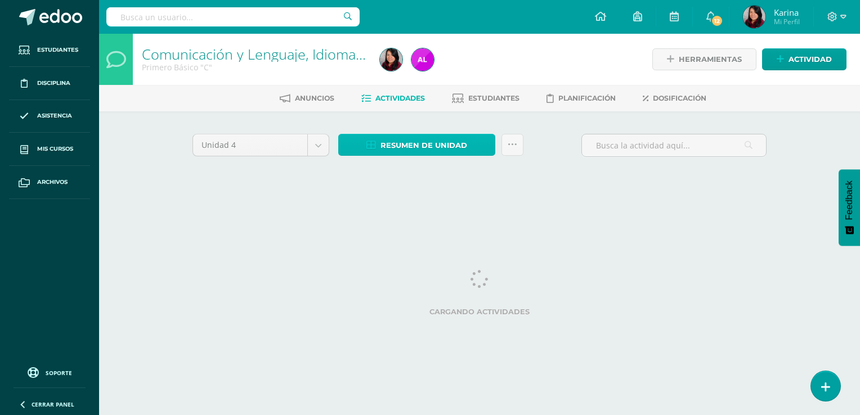
click at [436, 146] on span "Resumen de unidad" at bounding box center [423, 145] width 87 height 21
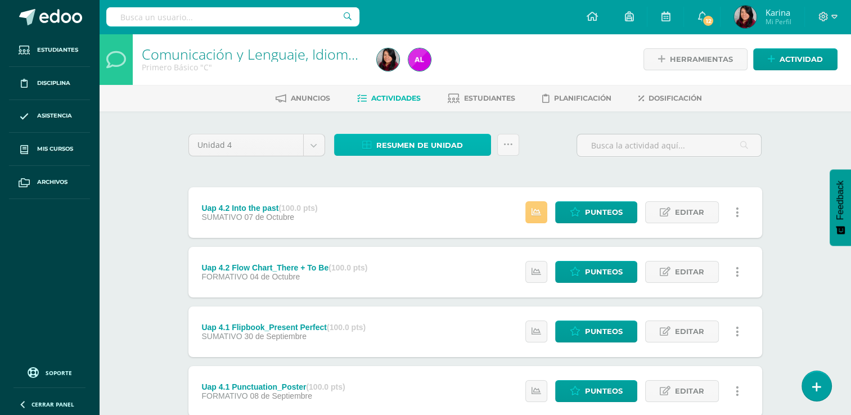
click at [401, 147] on span "Resumen de unidad" at bounding box center [419, 145] width 87 height 21
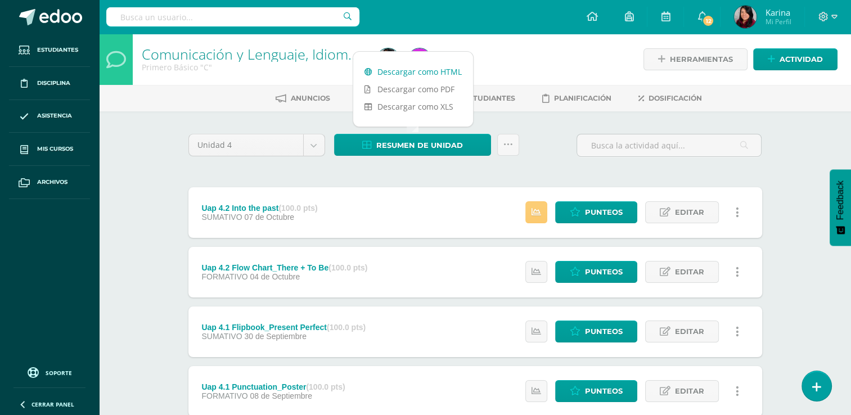
click at [411, 71] on link "Descargar como HTML" at bounding box center [413, 71] width 120 height 17
